Goal: Complete application form

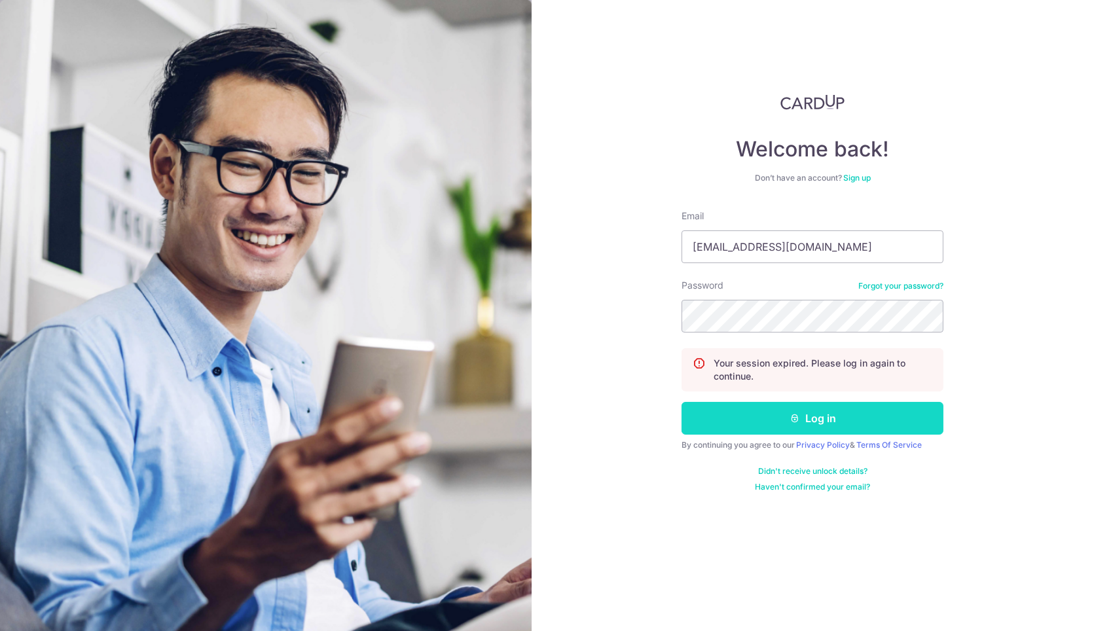
click at [762, 411] on button "Log in" at bounding box center [813, 418] width 262 height 33
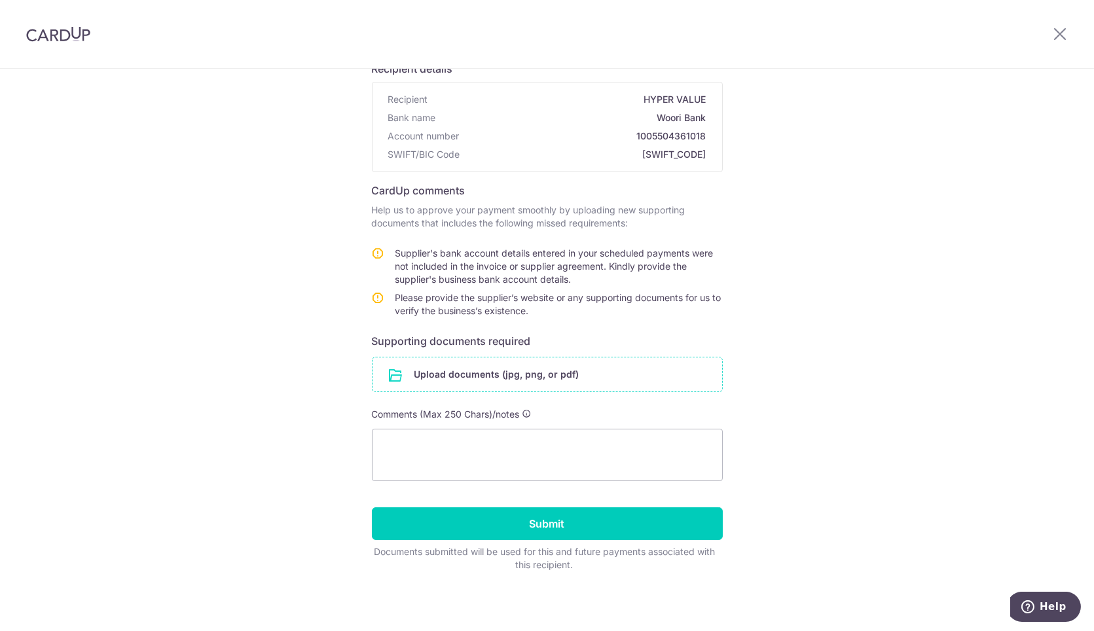
click at [507, 379] on input "file" at bounding box center [548, 375] width 350 height 34
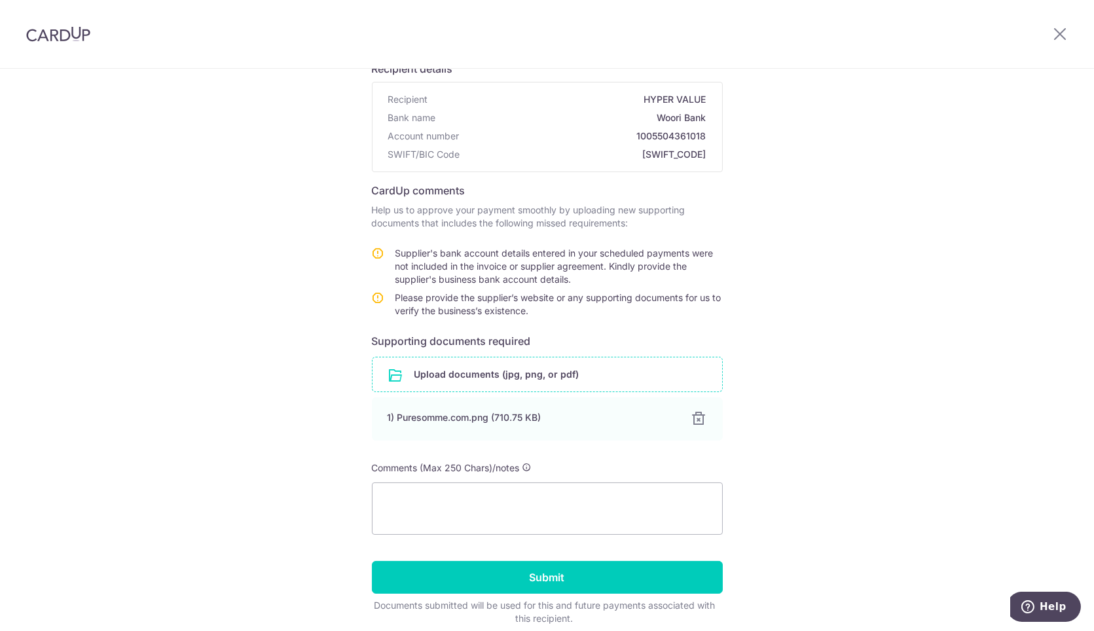
click at [489, 380] on input "file" at bounding box center [548, 375] width 350 height 34
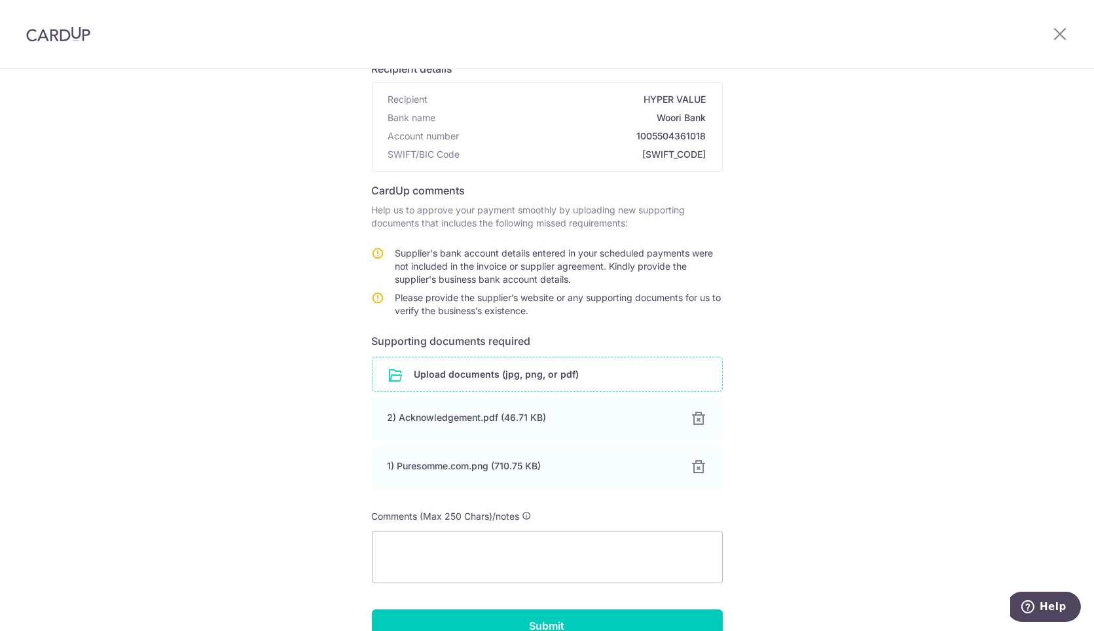
click at [510, 371] on input "file" at bounding box center [548, 375] width 350 height 34
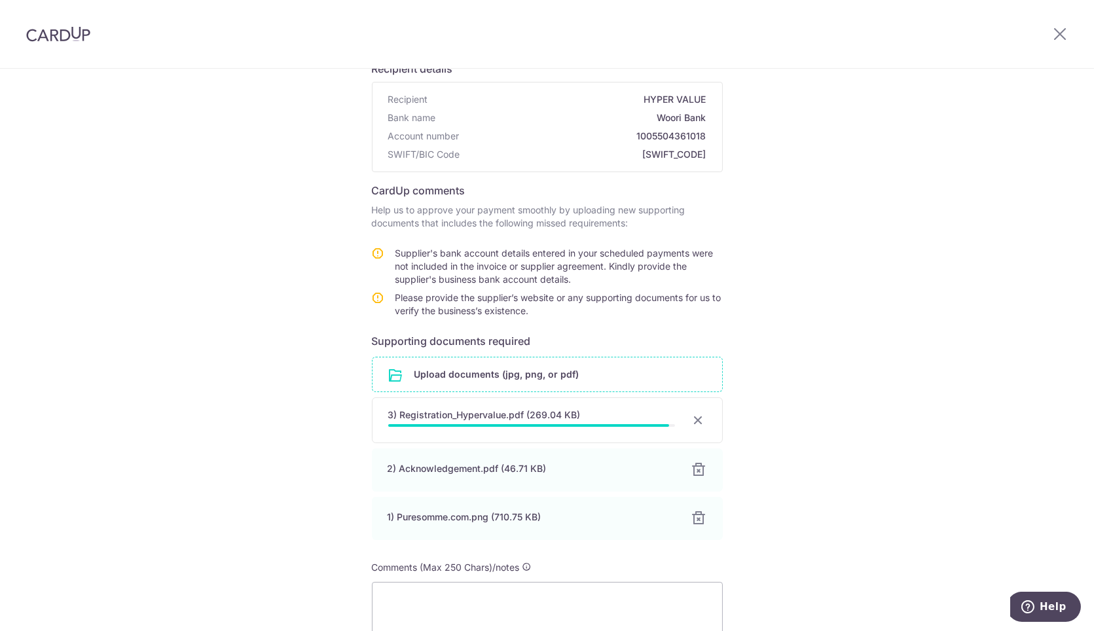
scroll to position [250, 0]
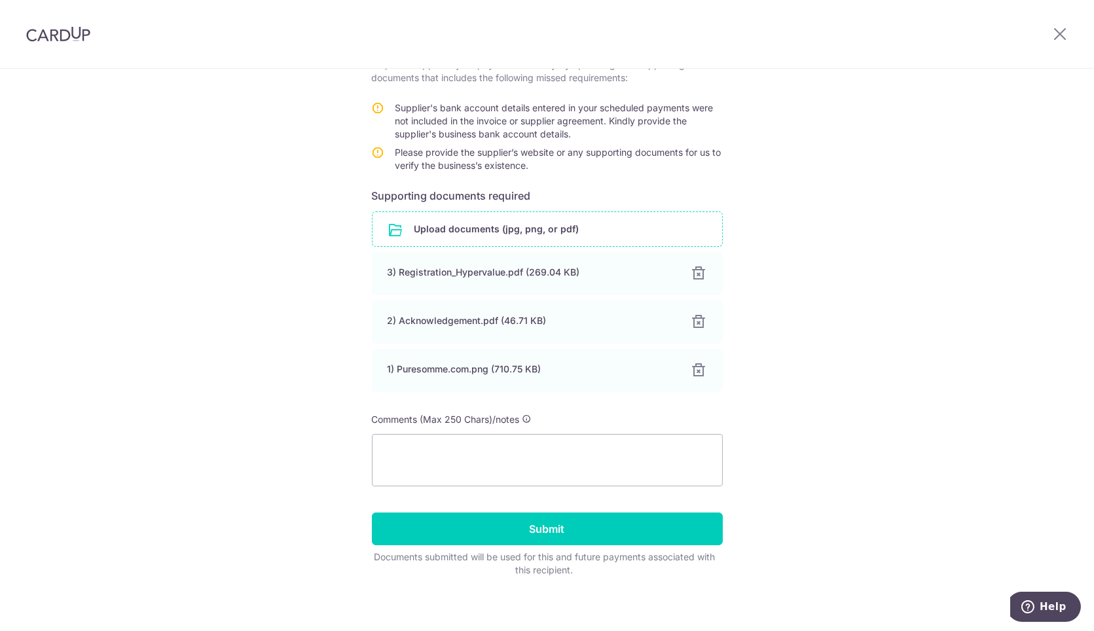
click at [521, 489] on form "Recipient details Recipient HYPER VALUE Bank name Woori Bank Account number 100…" at bounding box center [547, 241] width 351 height 672
click at [525, 472] on textarea at bounding box center [547, 460] width 351 height 52
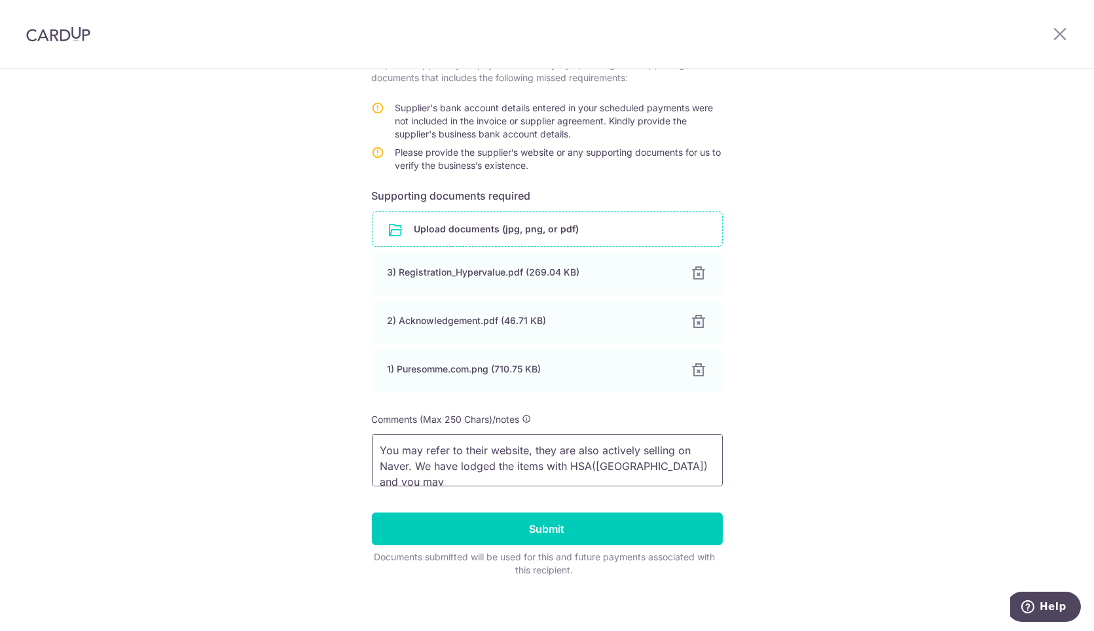
scroll to position [2, 0]
click at [544, 478] on textarea "You may refer to their website, they are also actively selling on Naver. We hav…" at bounding box center [547, 460] width 351 height 52
click at [403, 464] on textarea "You may refer to their website, they are also actively selling on Naver. We hav…" at bounding box center [547, 460] width 351 height 52
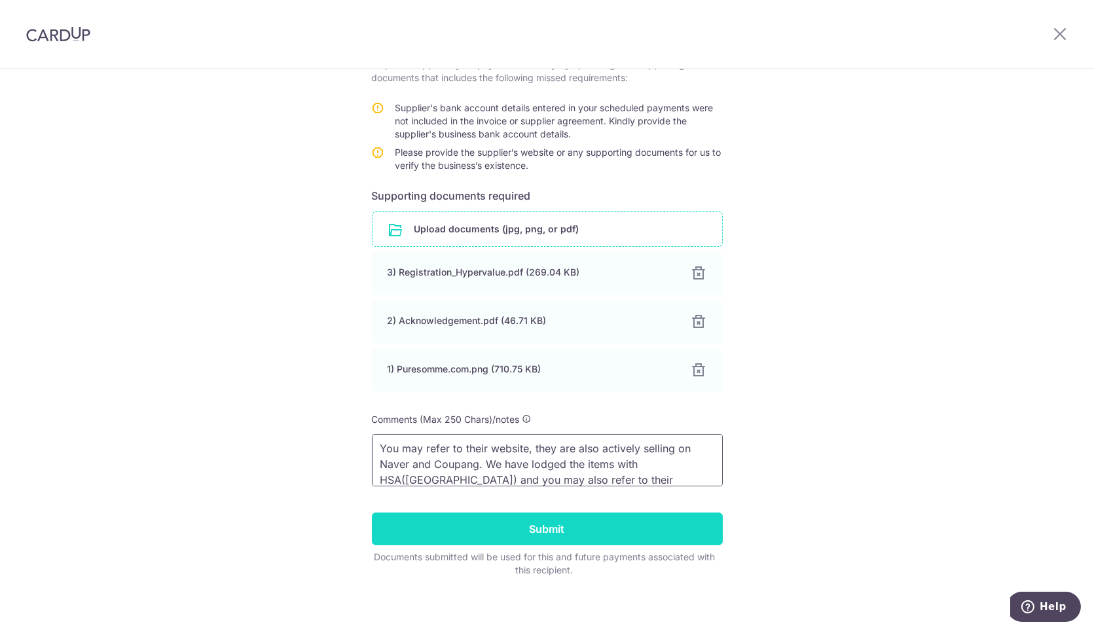
type textarea "You may refer to their website, they are also actively selling on Naver and Cou…"
click at [482, 530] on input "Submit" at bounding box center [547, 529] width 351 height 33
